Goal: Information Seeking & Learning: Learn about a topic

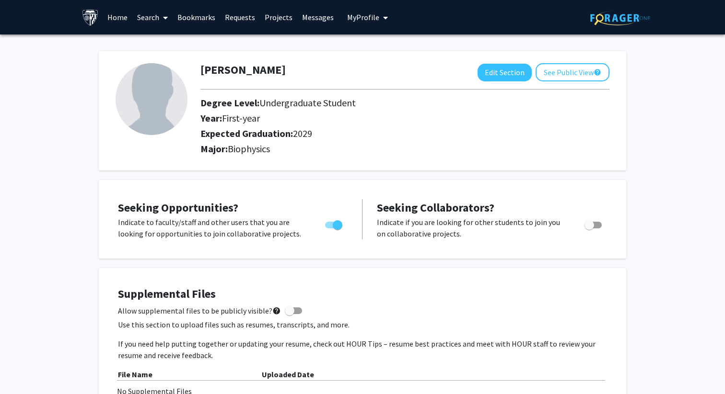
click at [150, 17] on link "Search" at bounding box center [152, 17] width 40 height 34
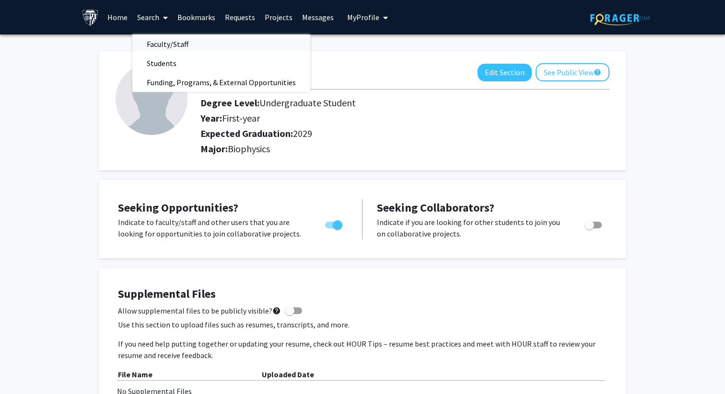
click at [168, 45] on span "Faculty/Staff" at bounding box center [167, 44] width 70 height 19
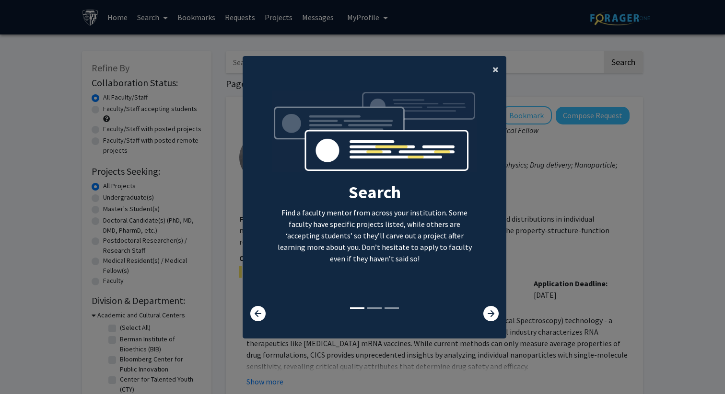
click at [496, 70] on span "×" at bounding box center [495, 69] width 6 height 15
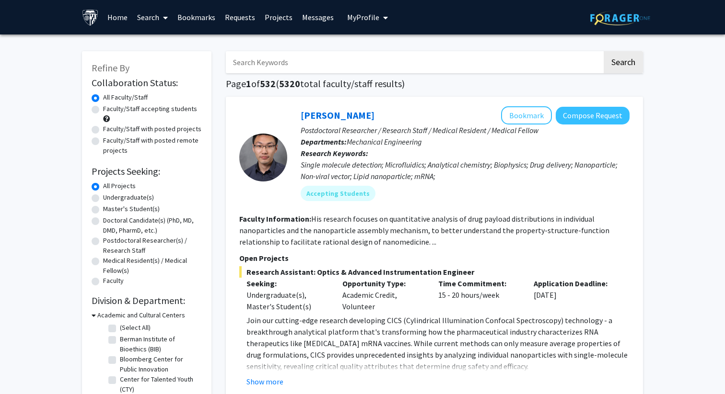
click at [103, 198] on label "Undergraduate(s)" at bounding box center [128, 198] width 51 height 10
click at [103, 198] on input "Undergraduate(s)" at bounding box center [106, 196] width 6 height 6
radio input "true"
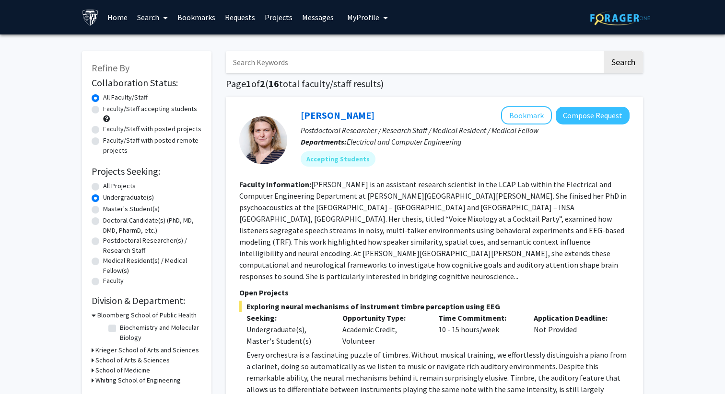
click at [103, 109] on label "Faculty/Staff accepting students" at bounding box center [150, 109] width 94 height 10
click at [103, 109] on input "Faculty/Staff accepting students" at bounding box center [106, 107] width 6 height 6
radio input "true"
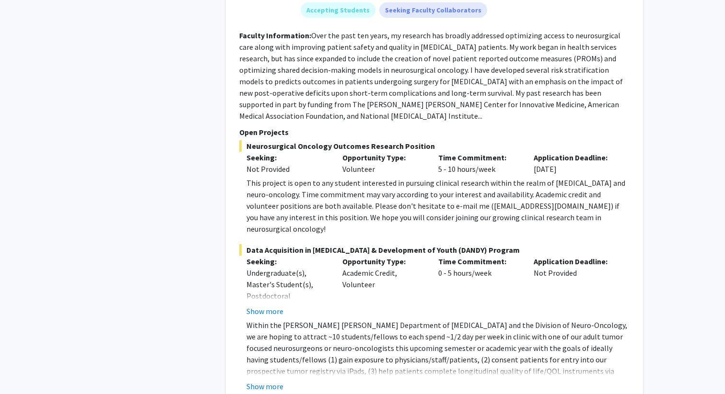
scroll to position [1649, 0]
click at [268, 381] on button "Show more" at bounding box center [264, 387] width 37 height 12
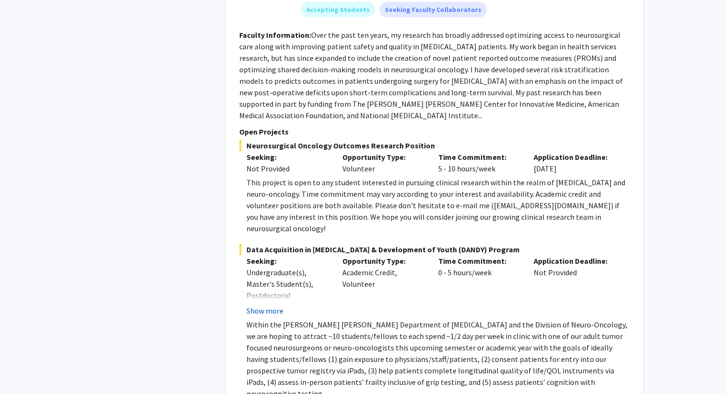
click at [272, 305] on button "Show more" at bounding box center [264, 311] width 37 height 12
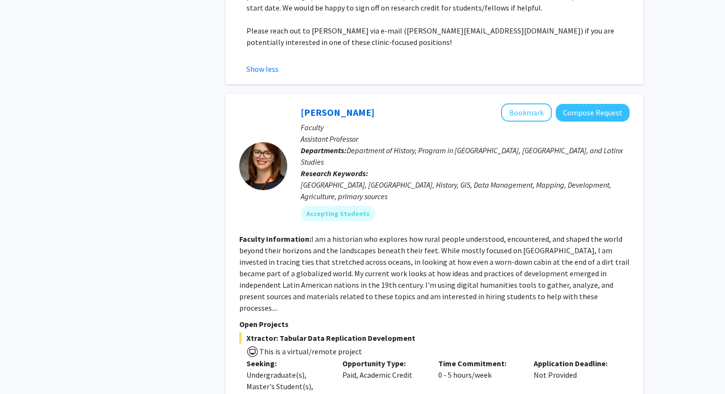
scroll to position [2152, 0]
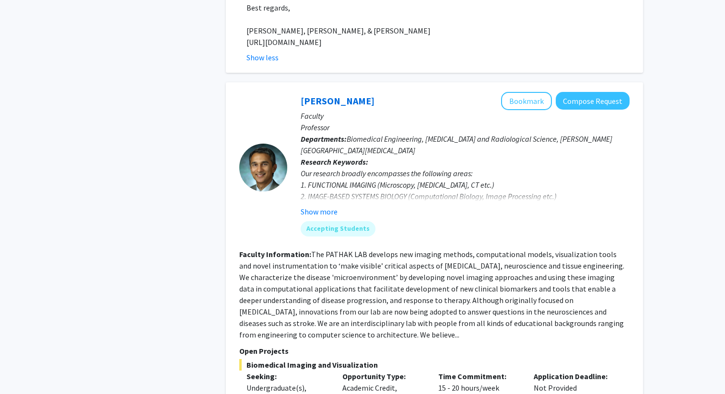
scroll to position [2908, 0]
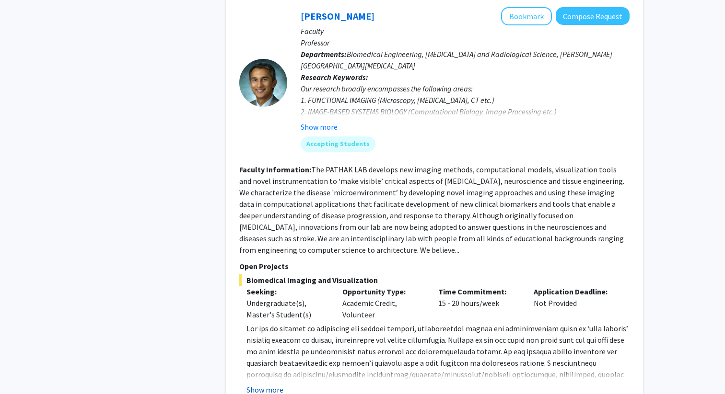
click at [272, 384] on button "Show more" at bounding box center [264, 390] width 37 height 12
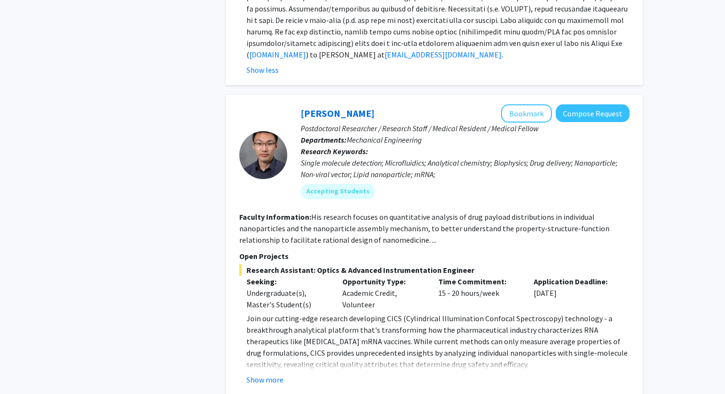
scroll to position [3259, 0]
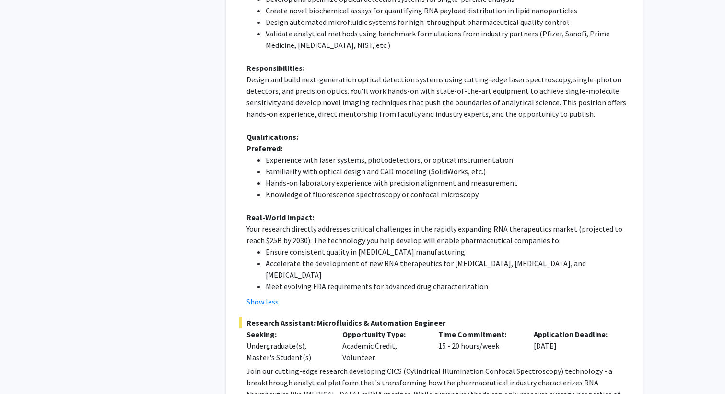
scroll to position [3851, 0]
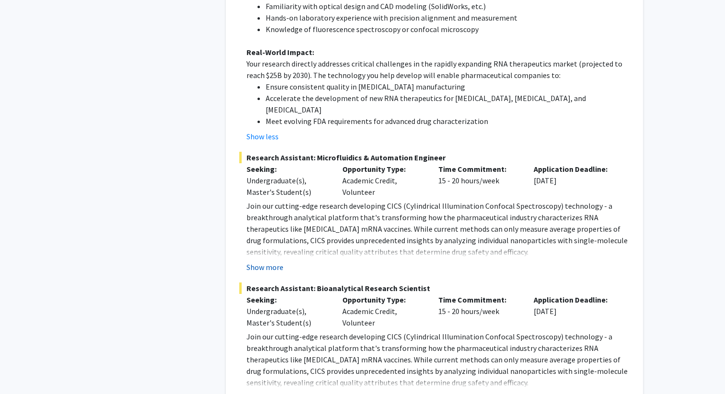
click at [265, 262] on button "Show more" at bounding box center [264, 268] width 37 height 12
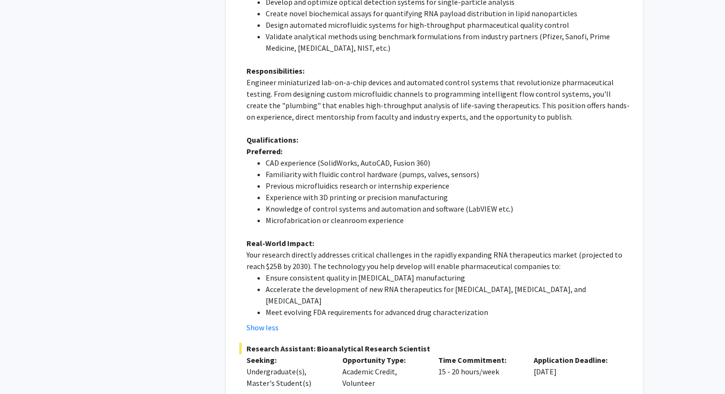
scroll to position [4168, 0]
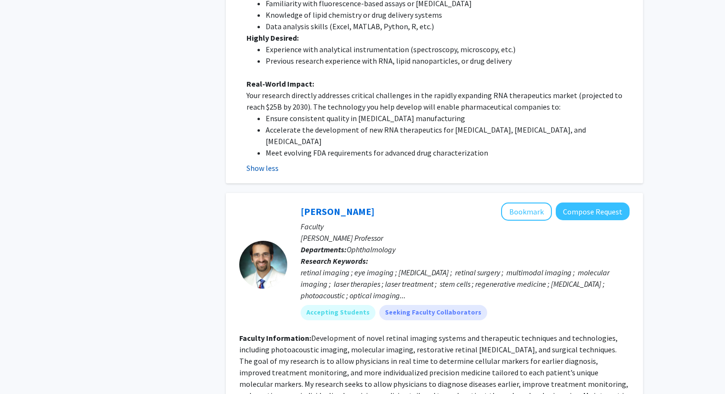
scroll to position [4850, 0]
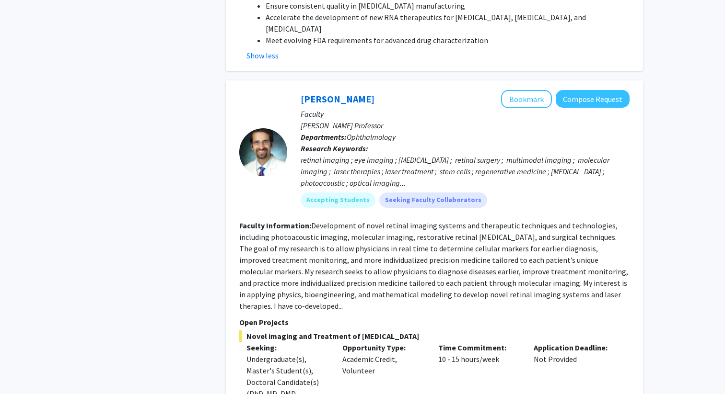
scroll to position [4977, 0]
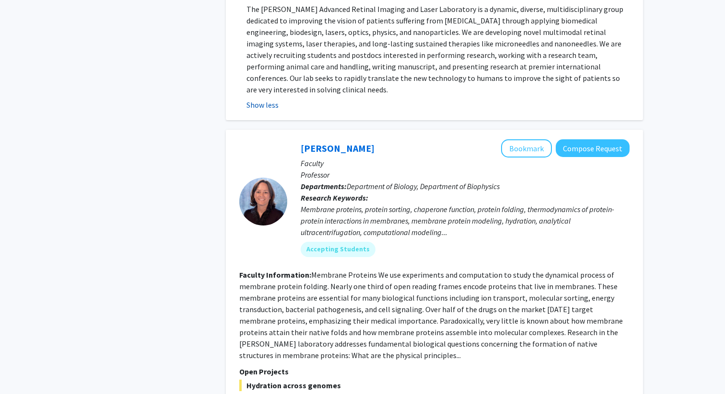
scroll to position [5433, 0]
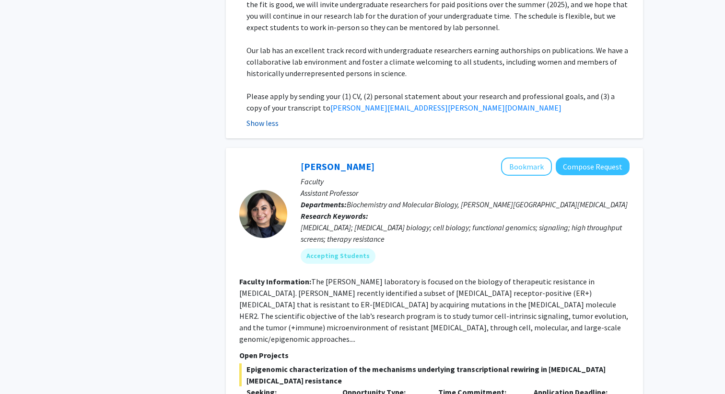
scroll to position [5869, 0]
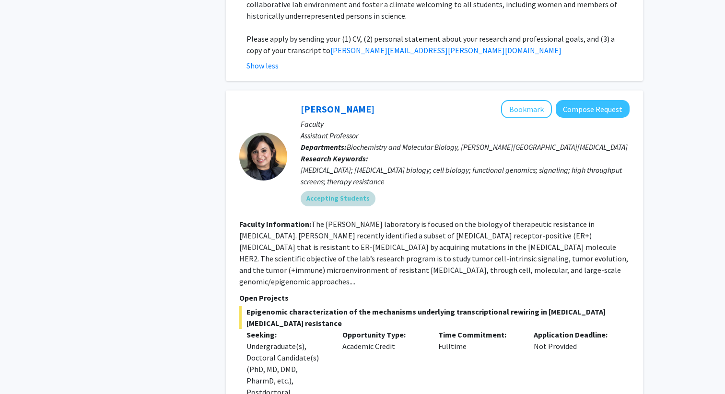
scroll to position [5957, 0]
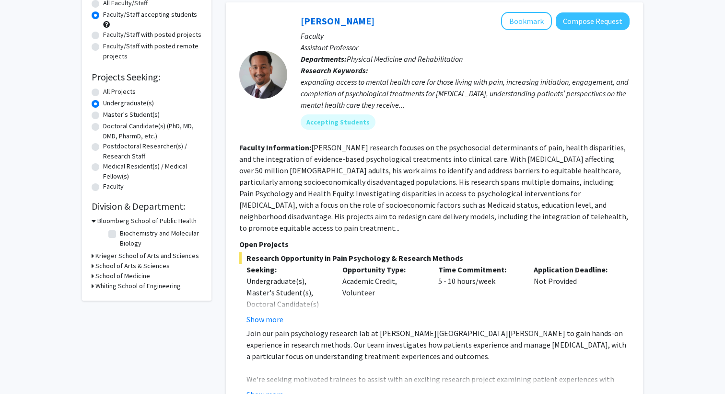
scroll to position [96, 0]
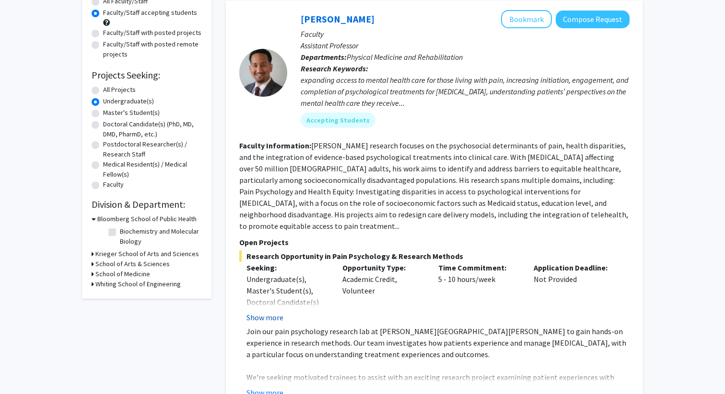
click at [279, 312] on button "Show more" at bounding box center [264, 318] width 37 height 12
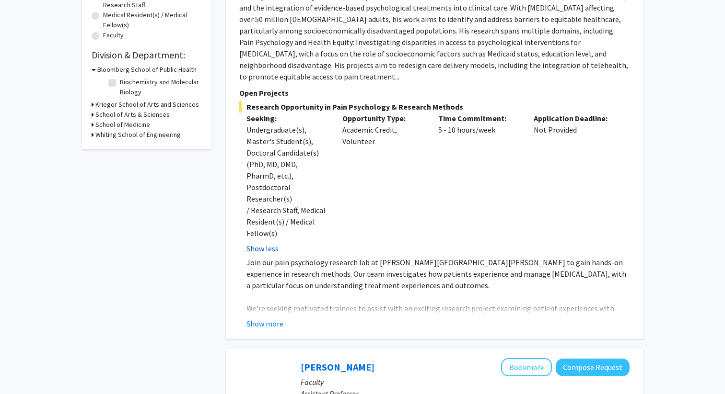
scroll to position [283, 0]
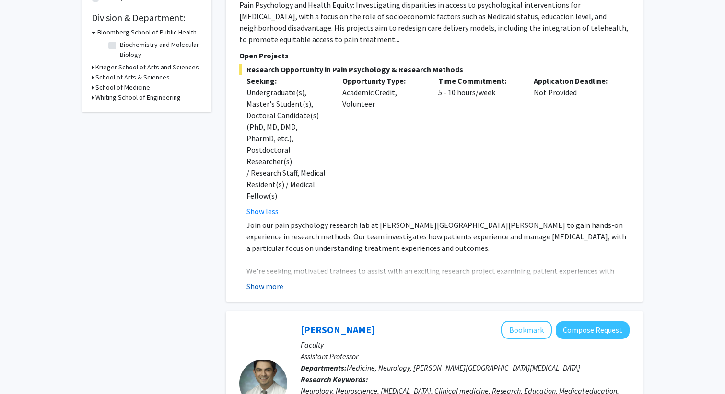
click at [273, 281] on button "Show more" at bounding box center [264, 287] width 37 height 12
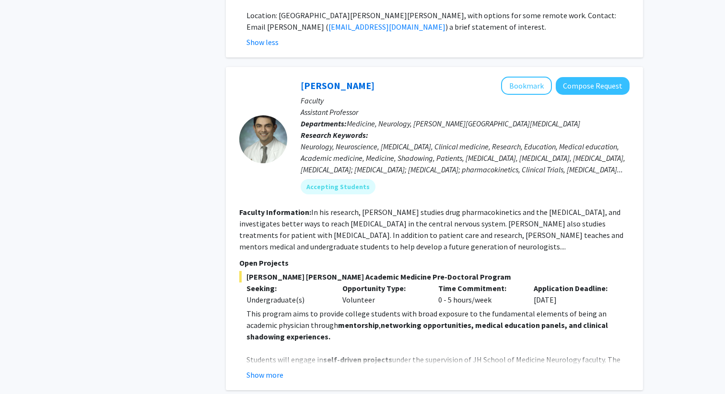
scroll to position [742, 0]
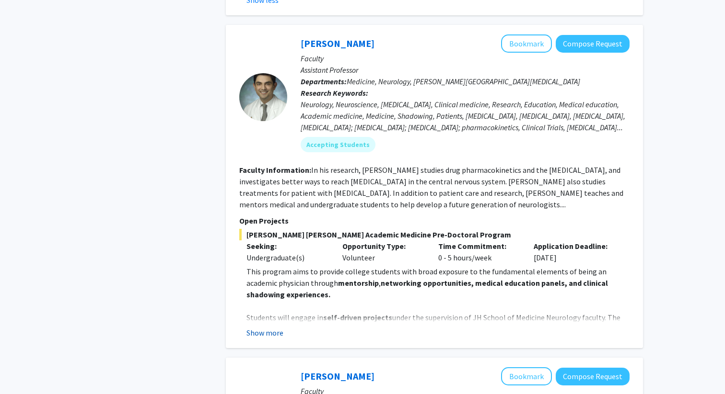
click at [263, 327] on button "Show more" at bounding box center [264, 333] width 37 height 12
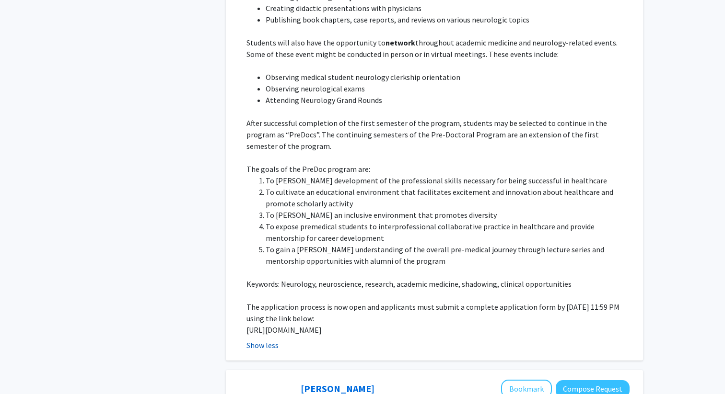
scroll to position [1134, 0]
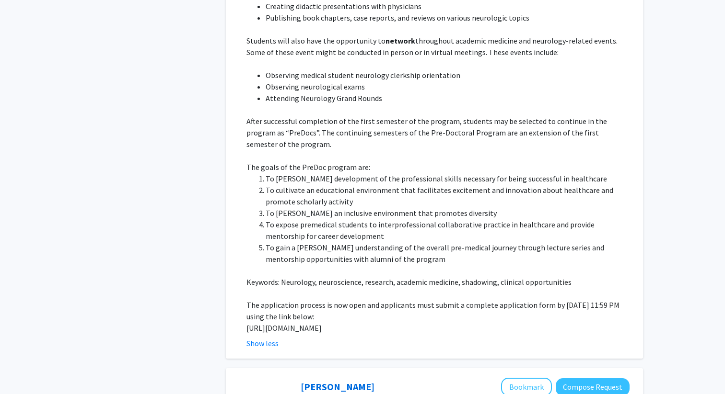
drag, startPoint x: 286, startPoint y: 292, endPoint x: 245, endPoint y: 283, distance: 41.7
click at [245, 283] on fg-read-more "This program aims to provide college students with broad exposure to the fundam…" at bounding box center [434, 111] width 390 height 475
copy p "[URL][DOMAIN_NAME]"
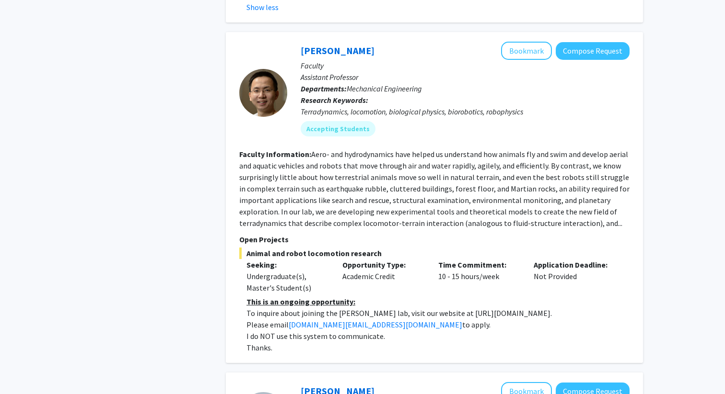
scroll to position [1470, 0]
drag, startPoint x: 437, startPoint y: 280, endPoint x: 520, endPoint y: 278, distance: 82.9
click at [520, 308] on p "To inquire about joining the [PERSON_NAME] lab, visit our website at [URL][DOMA…" at bounding box center [437, 314] width 383 height 12
copy p "[URL][DOMAIN_NAME]"
click at [439, 190] on fg-read-more "Aero- and hydrodynamics have helped us understand how animals fly and swim and …" at bounding box center [434, 189] width 390 height 79
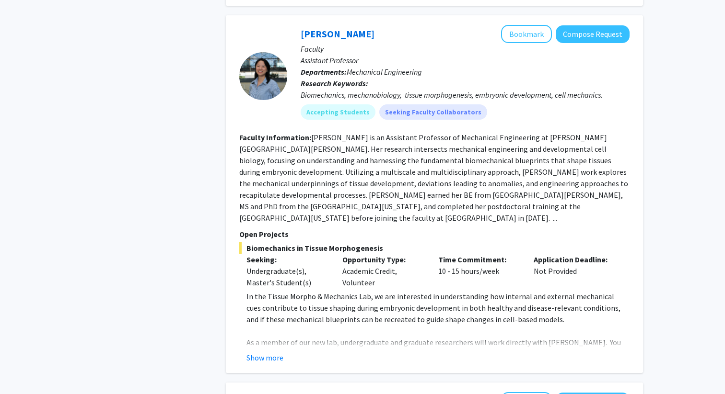
scroll to position [2092, 0]
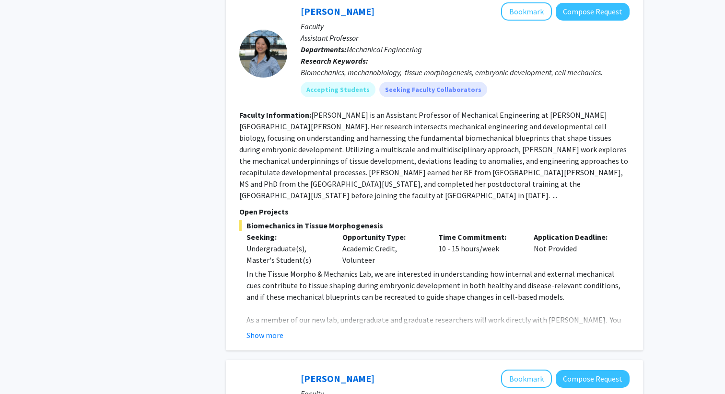
click at [278, 330] on button "Show more" at bounding box center [264, 336] width 37 height 12
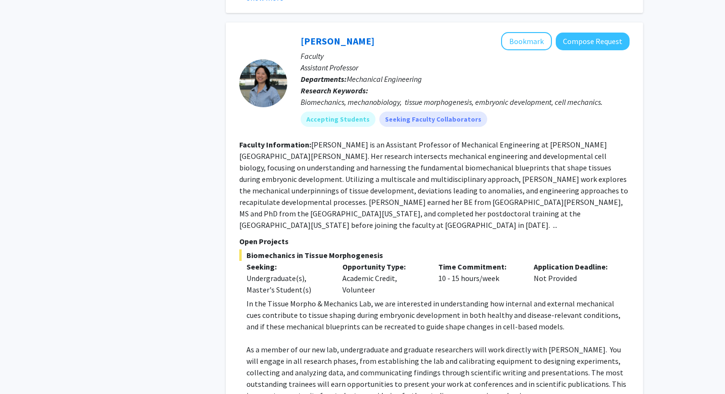
scroll to position [2017, 0]
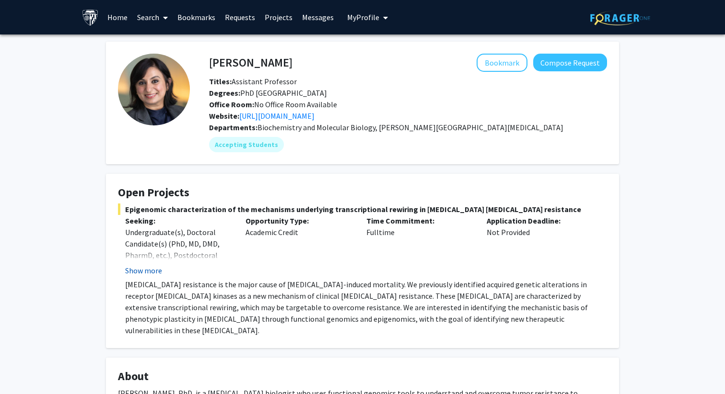
click at [145, 273] on button "Show more" at bounding box center [143, 271] width 37 height 12
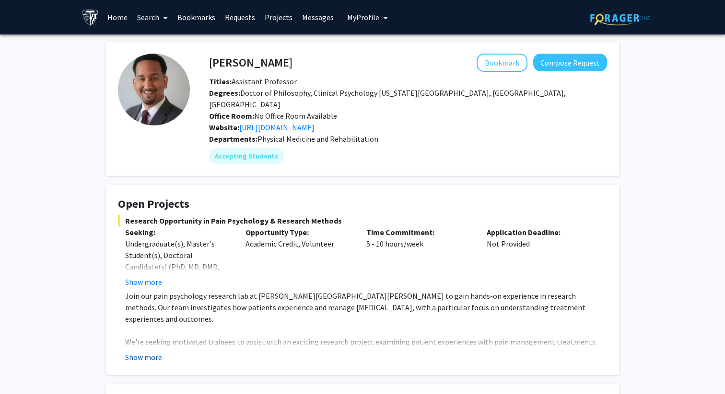
click at [141, 352] on button "Show more" at bounding box center [143, 358] width 37 height 12
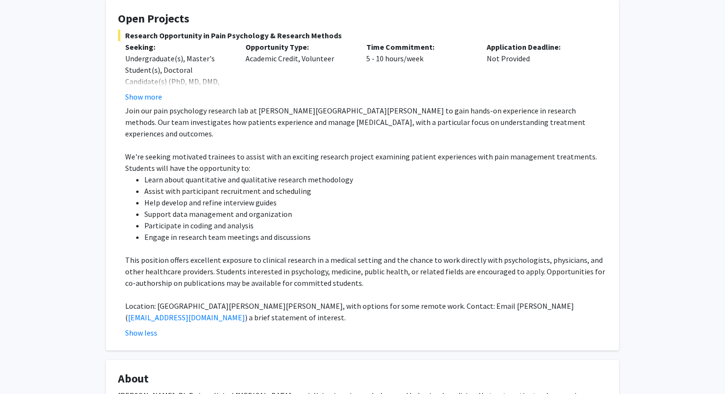
scroll to position [185, 0]
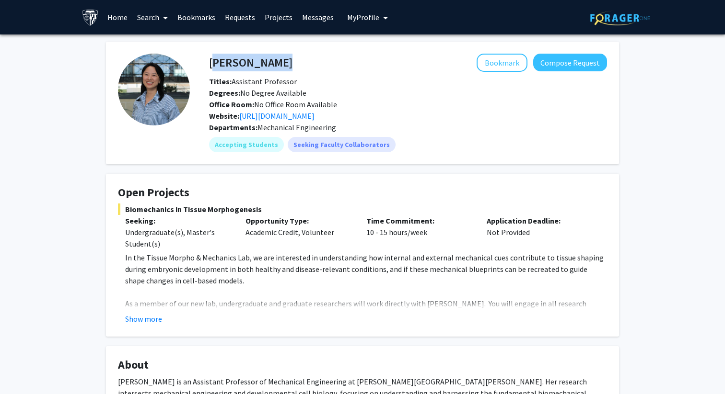
drag, startPoint x: 279, startPoint y: 61, endPoint x: 212, endPoint y: 62, distance: 67.6
click at [212, 62] on div "[PERSON_NAME] Bookmark Compose Request" at bounding box center [408, 63] width 412 height 18
copy h4 "[PERSON_NAME]"
